Goal: Task Accomplishment & Management: Manage account settings

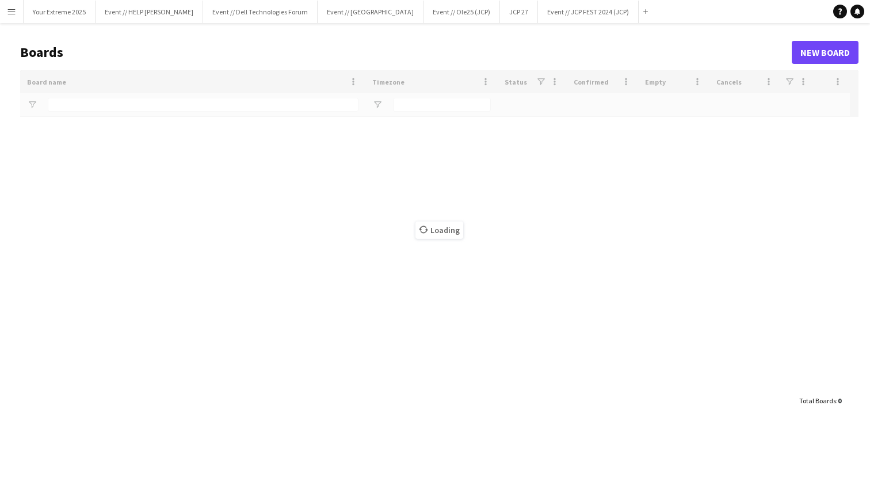
type input "***"
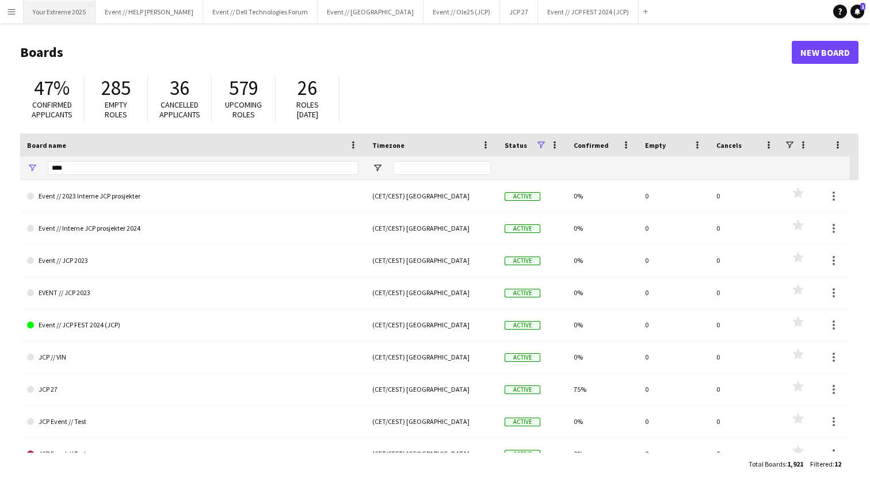
click at [51, 14] on button "Your Extreme 2025 Close" at bounding box center [60, 12] width 72 height 22
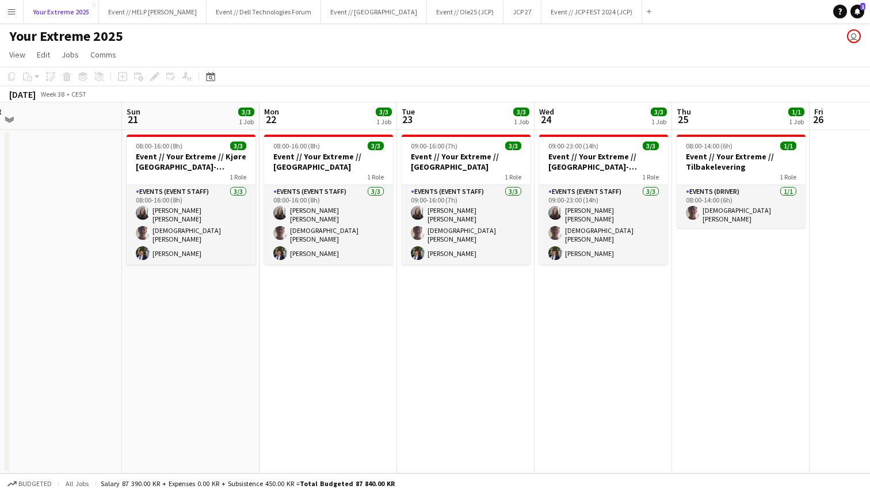
scroll to position [0, 297]
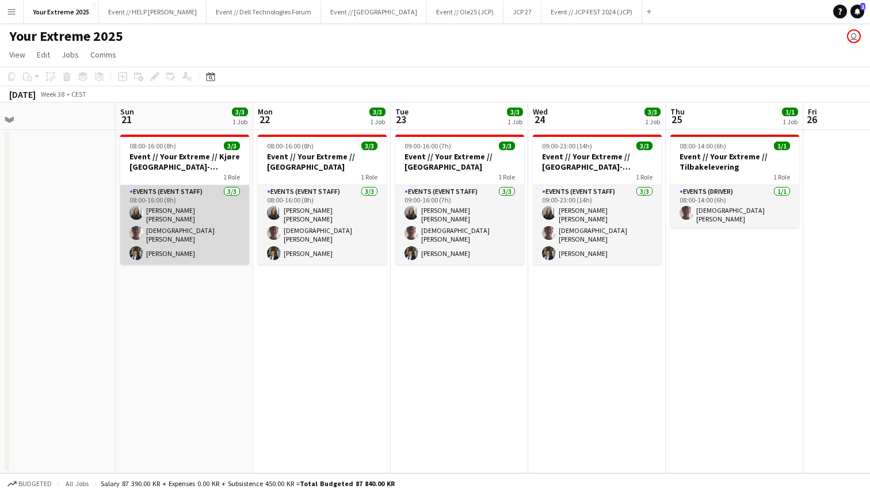
click at [162, 243] on app-card-role "Events (Event Staff) [DATE] 08:00-16:00 (8h) [PERSON_NAME] [PERSON_NAME] [PERSO…" at bounding box center [184, 224] width 129 height 79
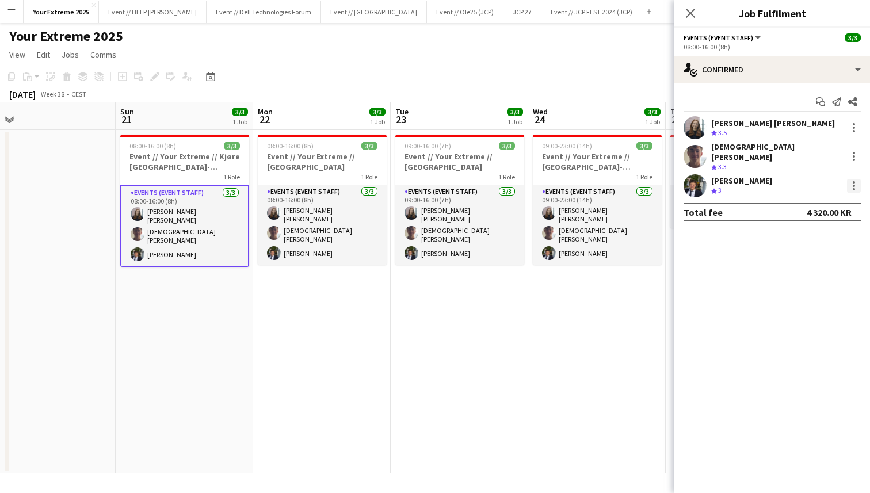
click at [856, 179] on div at bounding box center [854, 186] width 14 height 14
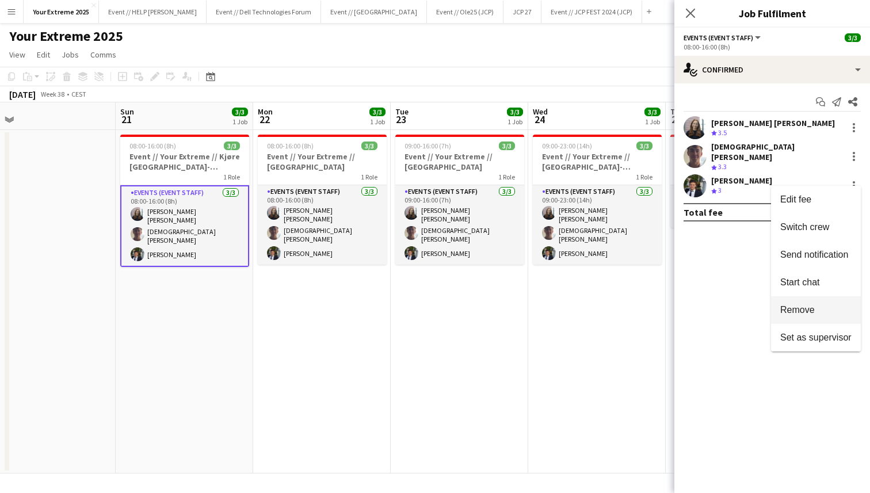
click at [806, 307] on span "Remove" at bounding box center [797, 310] width 35 height 10
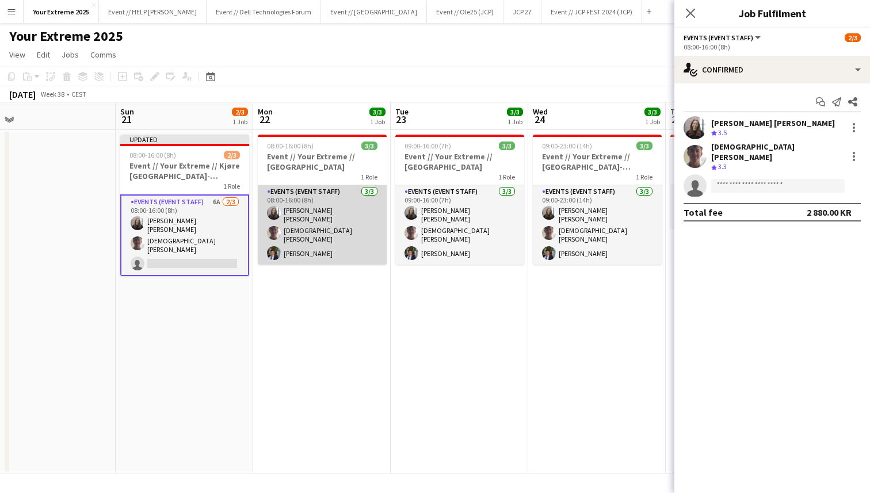
click at [312, 248] on app-card-role "Events (Event Staff) [DATE] 08:00-16:00 (8h) [PERSON_NAME] [PERSON_NAME] [PERSO…" at bounding box center [322, 224] width 129 height 79
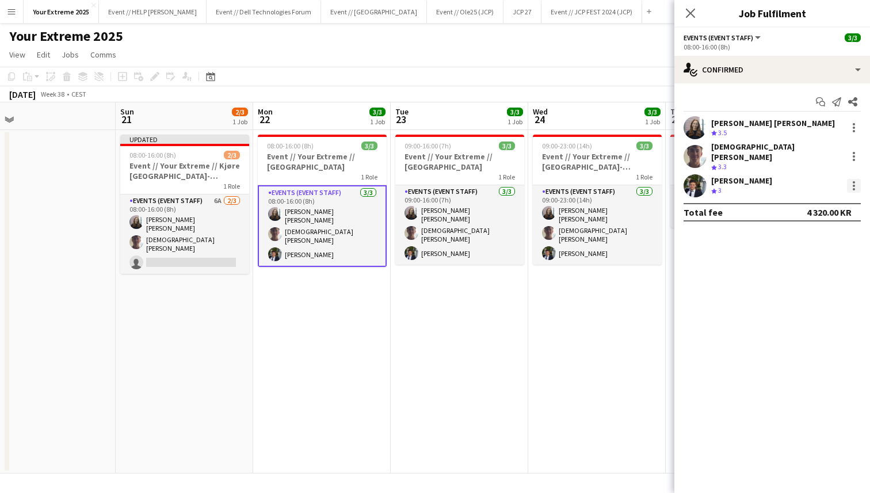
click at [852, 181] on div at bounding box center [853, 182] width 2 height 2
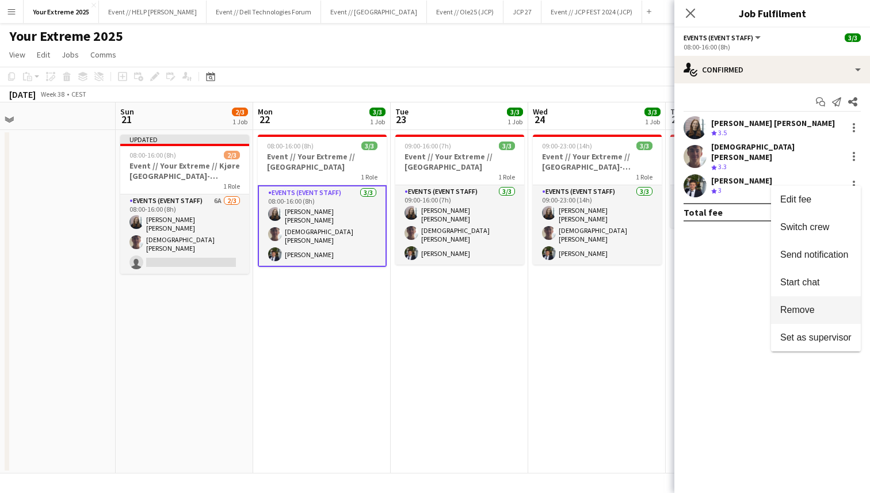
click at [797, 312] on span "Remove" at bounding box center [797, 310] width 35 height 10
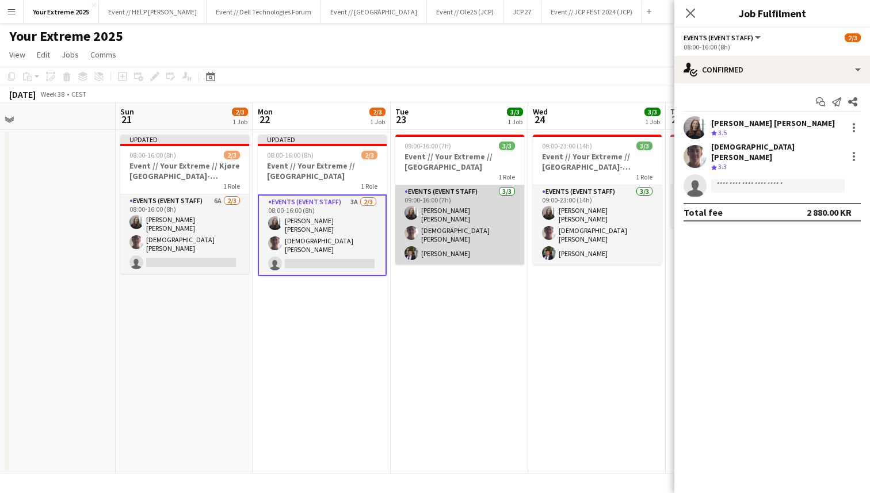
click at [477, 244] on app-card-role "Events (Event Staff) [DATE] 09:00-16:00 (7h) [PERSON_NAME] [PERSON_NAME] [PERSO…" at bounding box center [459, 224] width 129 height 79
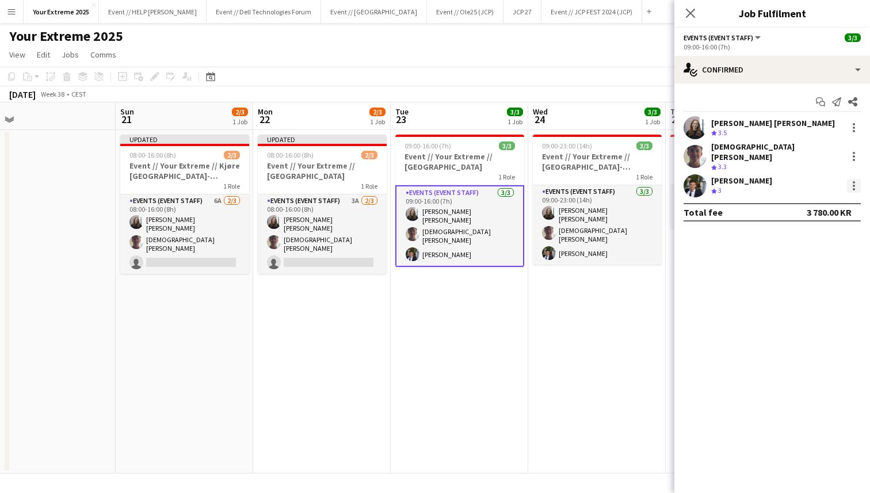
click at [855, 179] on div at bounding box center [854, 186] width 14 height 14
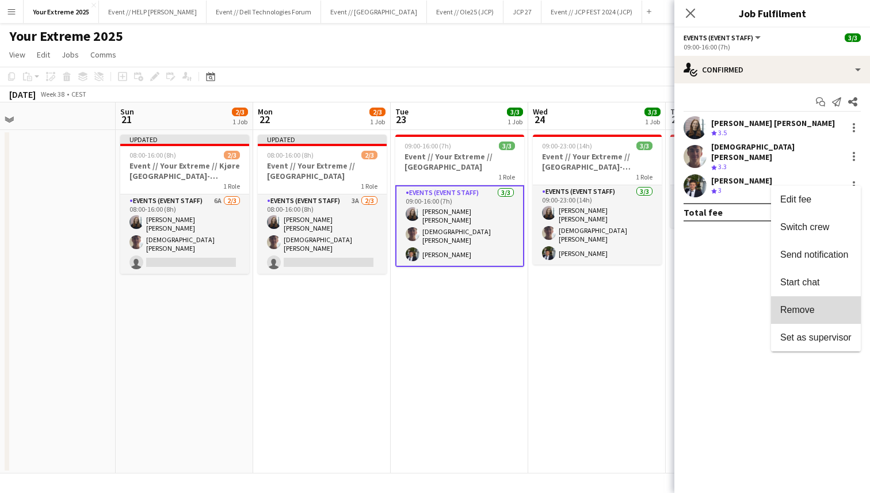
click at [802, 304] on button "Remove" at bounding box center [816, 310] width 90 height 28
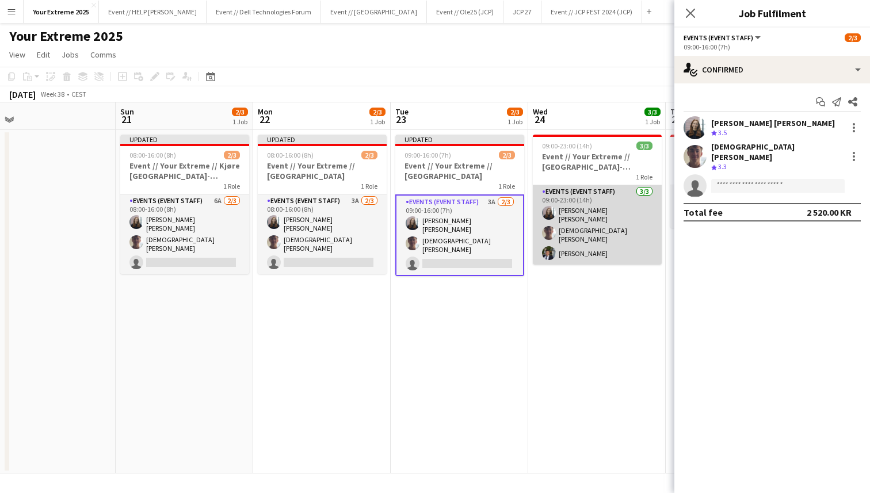
click at [587, 248] on app-card-role "Events (Event Staff) [DATE] 09:00-23:00 (14h) [PERSON_NAME] [PERSON_NAME] [PERS…" at bounding box center [597, 224] width 129 height 79
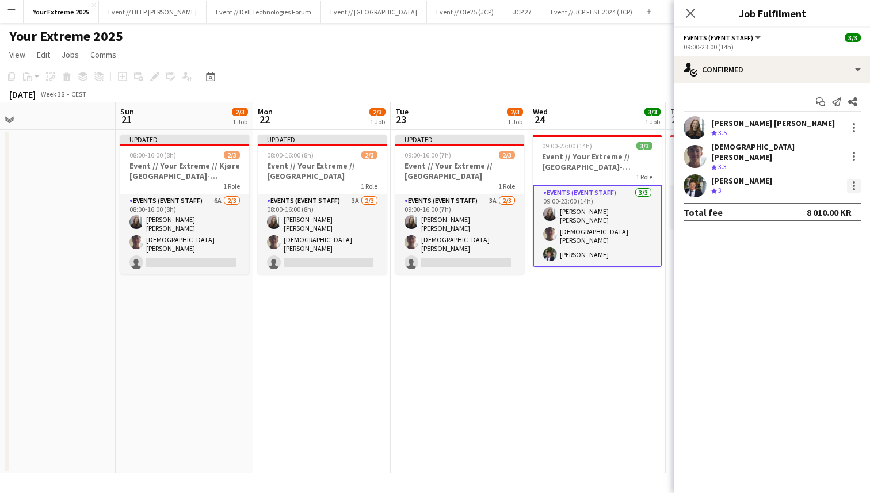
click at [855, 181] on div at bounding box center [854, 186] width 14 height 14
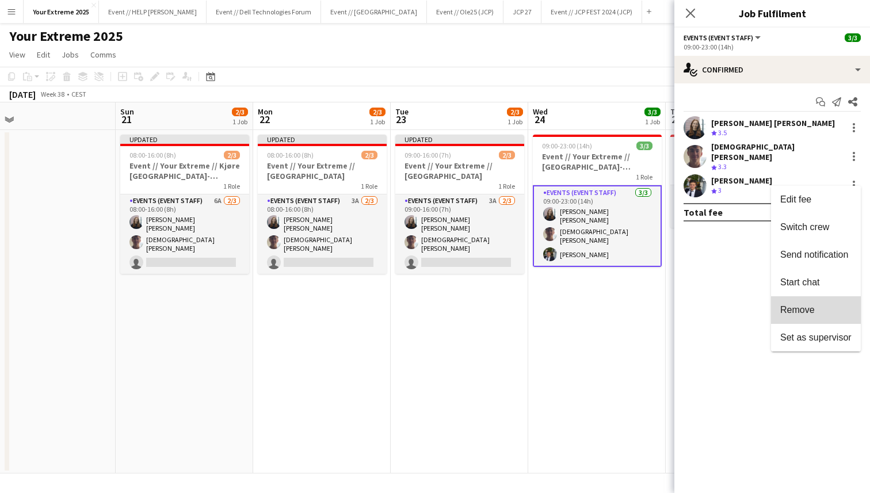
click at [819, 308] on span "Remove" at bounding box center [815, 310] width 71 height 10
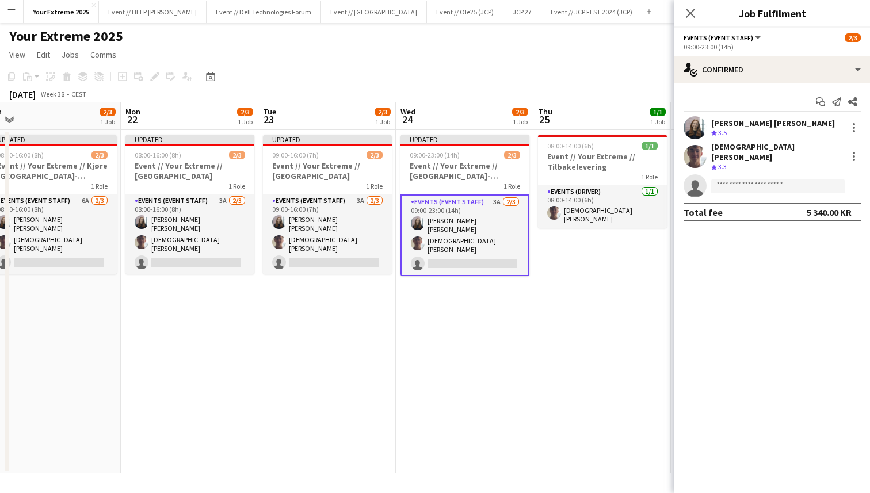
scroll to position [0, 428]
click at [539, 326] on app-date-cell "08:00-14:00 (6h) 1/1 Event // Your Extreme // Tilbakelevering 1 Role Events (Dr…" at bounding box center [602, 301] width 137 height 343
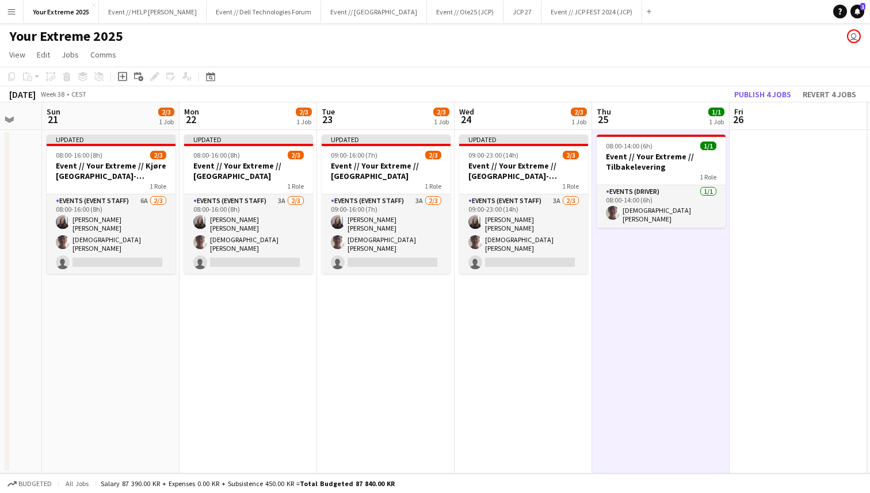
scroll to position [0, 365]
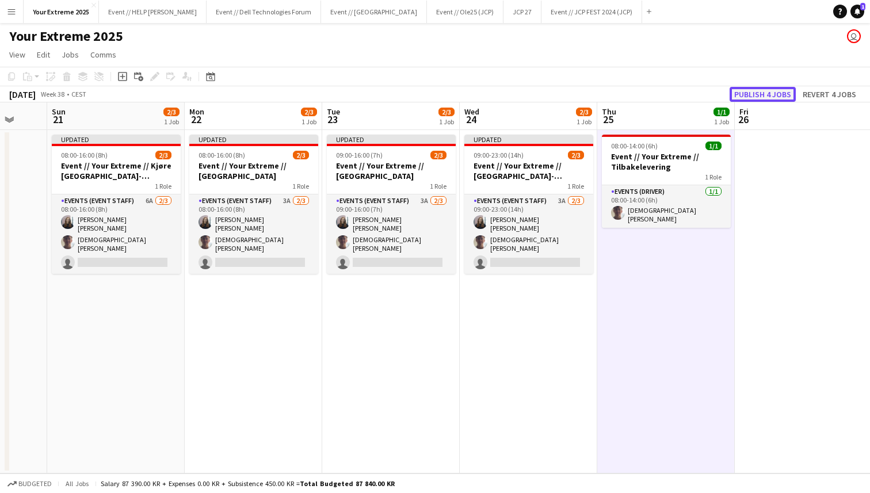
click at [773, 93] on button "Publish 4 jobs" at bounding box center [762, 94] width 66 height 15
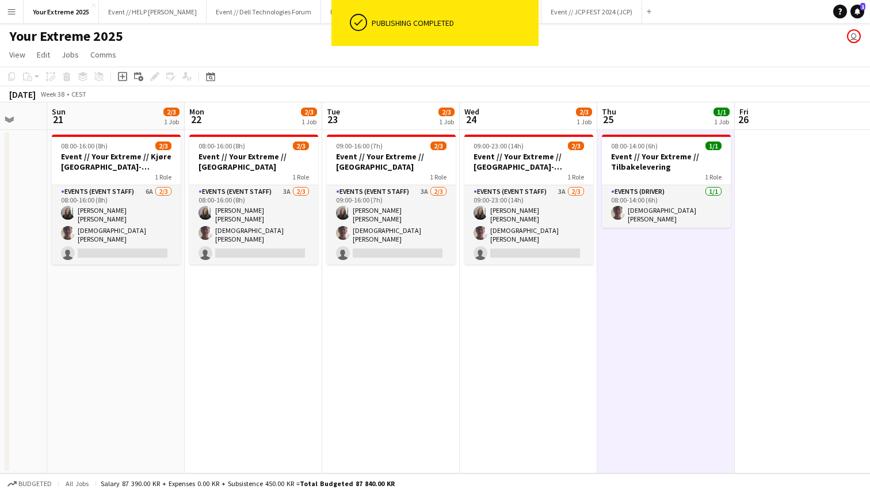
click at [781, 223] on app-date-cell at bounding box center [802, 301] width 137 height 343
